Goal: Feedback & Contribution: Submit feedback/report problem

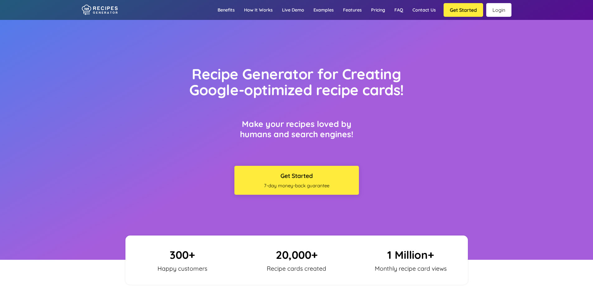
click at [495, 14] on link "Login" at bounding box center [498, 10] width 25 height 14
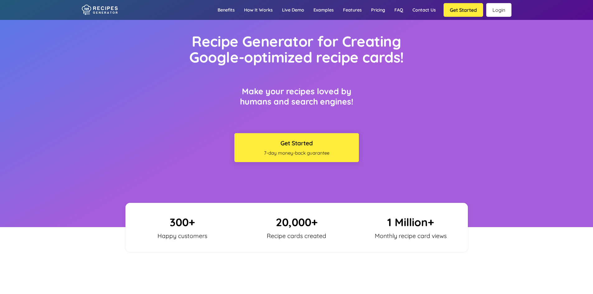
scroll to position [31, 0]
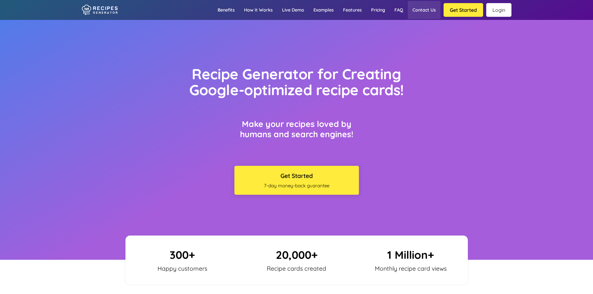
click at [433, 9] on link "Contact us" at bounding box center [424, 10] width 33 height 18
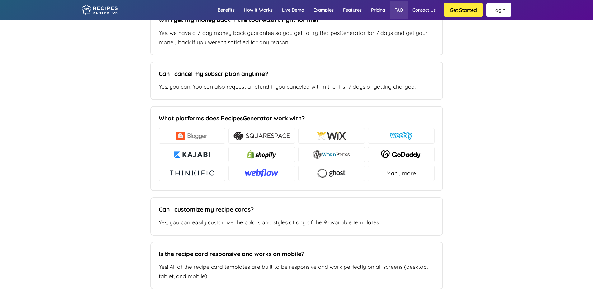
click at [400, 11] on link "FAQ" at bounding box center [399, 10] width 18 height 18
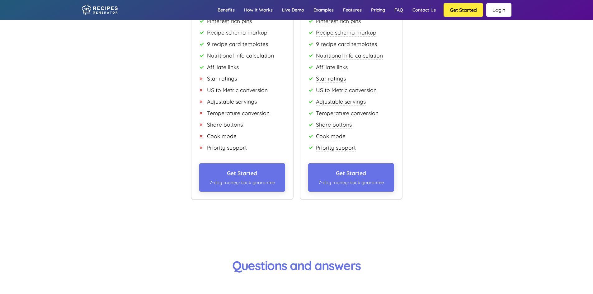
scroll to position [4033, 0]
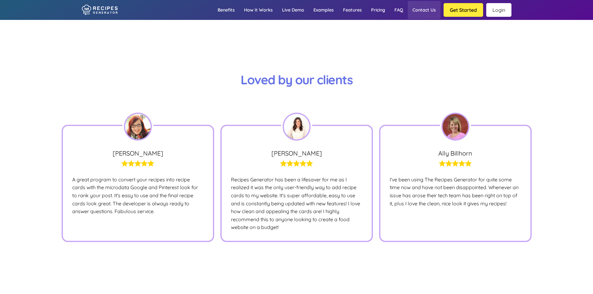
click at [430, 10] on link "Contact us" at bounding box center [424, 10] width 33 height 18
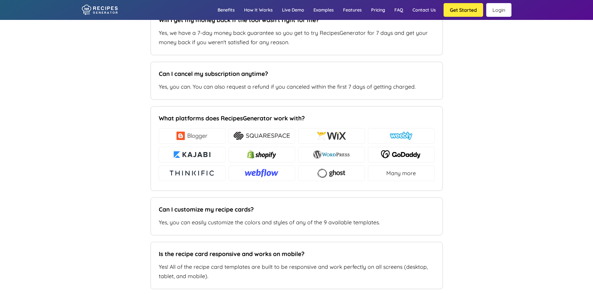
type input "sally@thecaninedietitian.co.uk"
type input "https://www.thecaninedietitian.co.uk"
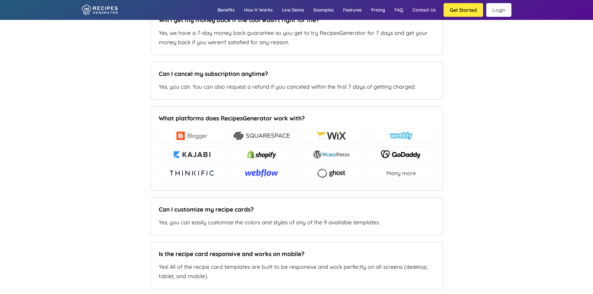
type textarea "I am adding recipes to my site but the images have started to appear with "cont…"
drag, startPoint x: 269, startPoint y: 203, endPoint x: 277, endPoint y: 189, distance: 16.1
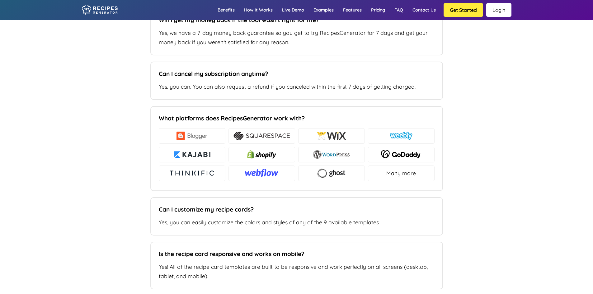
click at [227, 12] on link "Benefits" at bounding box center [226, 10] width 26 height 18
click at [263, 9] on link "How it works" at bounding box center [258, 10] width 38 height 18
click at [496, 8] on link "Login" at bounding box center [498, 10] width 25 height 14
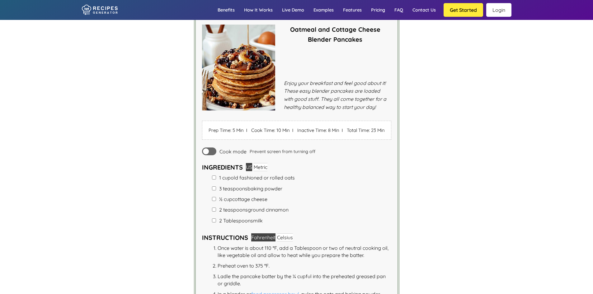
scroll to position [1339, 0]
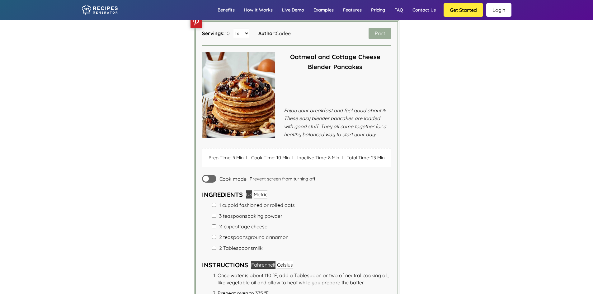
click at [254, 90] on img at bounding box center [238, 95] width 73 height 86
click at [273, 138] on img at bounding box center [238, 95] width 73 height 86
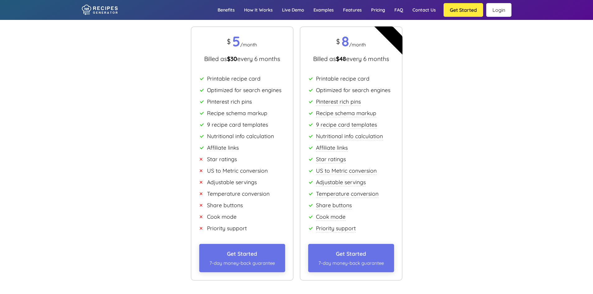
scroll to position [3923, 0]
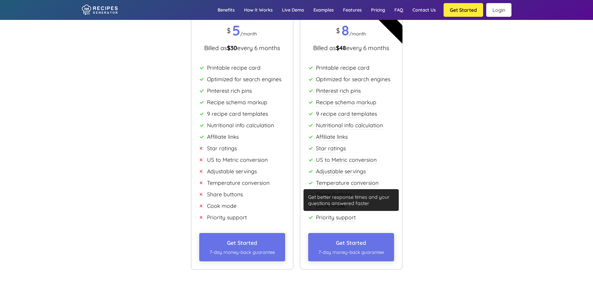
click at [339, 221] on span "Priority support" at bounding box center [336, 217] width 40 height 7
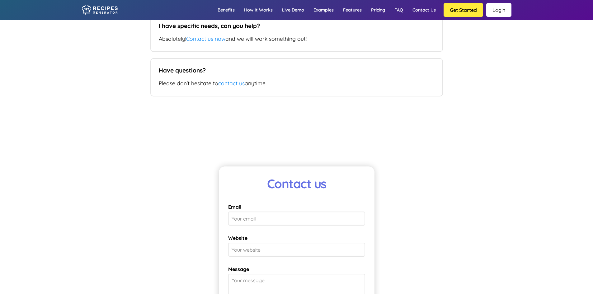
scroll to position [4671, 0]
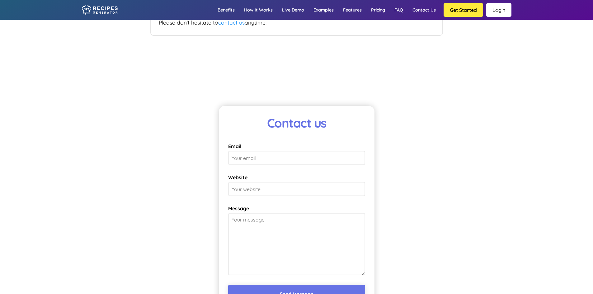
click at [242, 26] on link "contact us" at bounding box center [231, 22] width 26 height 7
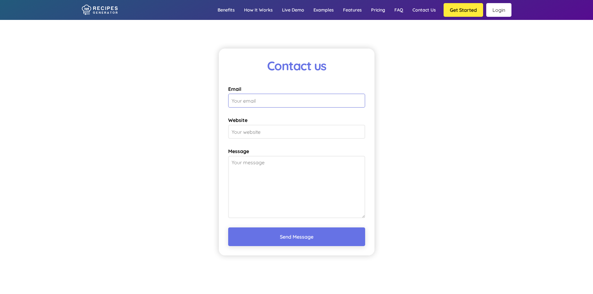
click at [258, 97] on input "Email" at bounding box center [296, 101] width 137 height 14
type input "sally@thecaninedietitian.co.uk"
click at [268, 125] on label "Website" at bounding box center [296, 128] width 137 height 22
click at [268, 125] on input "Website" at bounding box center [296, 132] width 137 height 14
click at [268, 131] on input "Website" at bounding box center [296, 132] width 137 height 14
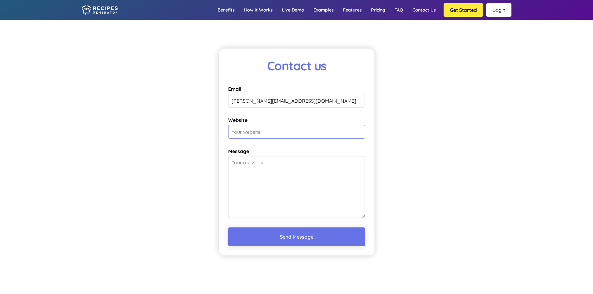
type input "www.thecaninedietitian.co.uk"
click at [263, 161] on textarea "Message" at bounding box center [296, 187] width 137 height 62
type textarea "The pictures on my recipes are showing up with "not available in your region""
click at [299, 237] on button "Send Message" at bounding box center [296, 237] width 137 height 19
click at [437, 49] on div "Contact us Email sally@thecaninedietitian.co.uk Website www.thecaninedietitian.…" at bounding box center [296, 163] width 593 height 260
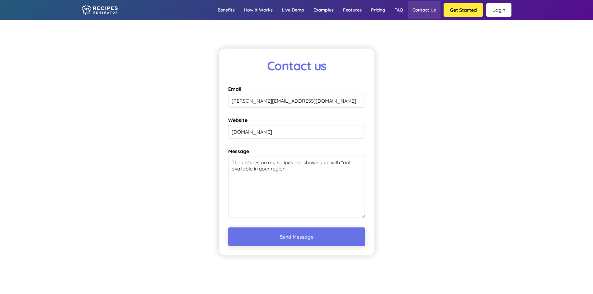
click at [418, 7] on link "Contact us" at bounding box center [424, 10] width 33 height 18
click at [503, 9] on link "Login" at bounding box center [498, 10] width 25 height 14
